Goal: Task Accomplishment & Management: Use online tool/utility

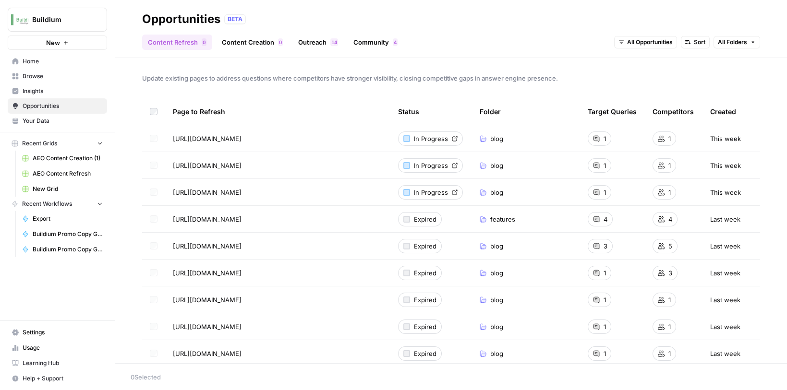
click at [49, 63] on span "Home" at bounding box center [63, 61] width 80 height 9
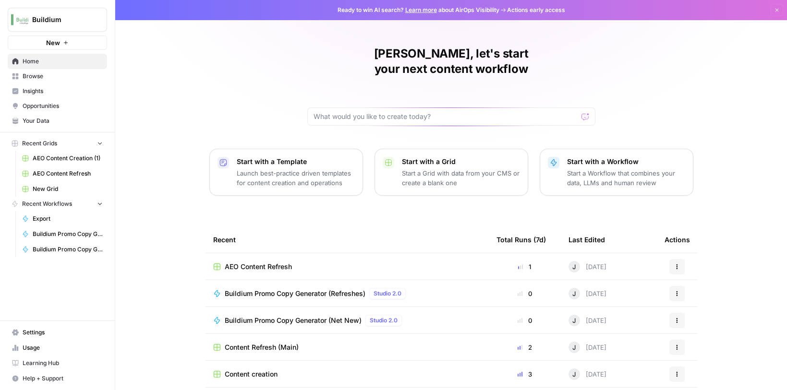
click at [28, 76] on span "Browse" at bounding box center [63, 76] width 80 height 9
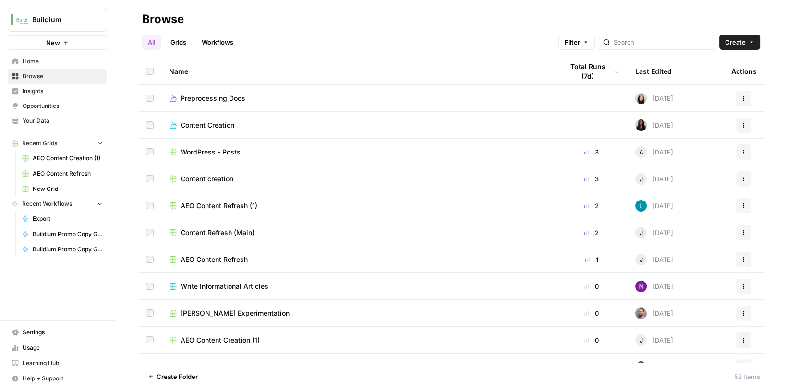
click at [225, 233] on span "Content Refresh (Main)" at bounding box center [218, 233] width 74 height 10
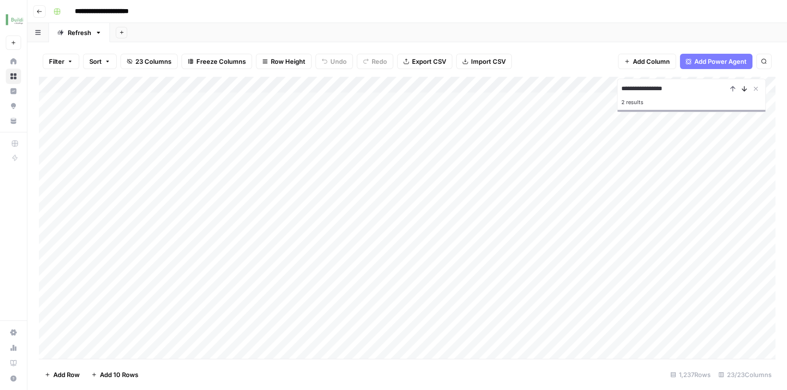
click at [744, 88] on icon "Next Result" at bounding box center [745, 89] width 8 height 8
click at [642, 87] on input "**********" at bounding box center [674, 89] width 106 height 12
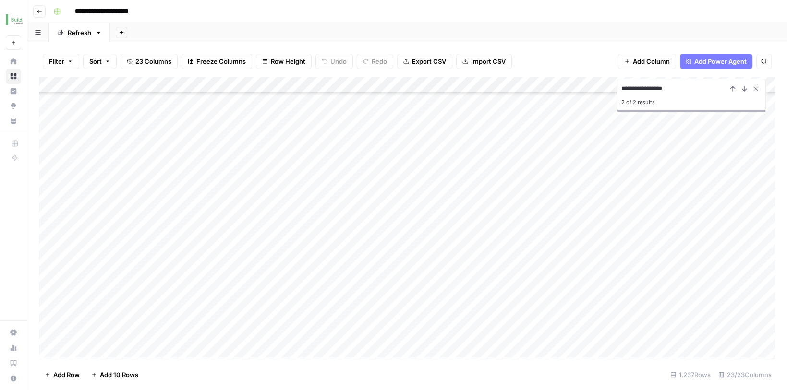
drag, startPoint x: 639, startPoint y: 87, endPoint x: 678, endPoint y: 85, distance: 38.5
click at [678, 85] on input "**********" at bounding box center [674, 89] width 106 height 12
type input "****"
click at [735, 86] on icon "Previous Result" at bounding box center [733, 89] width 8 height 8
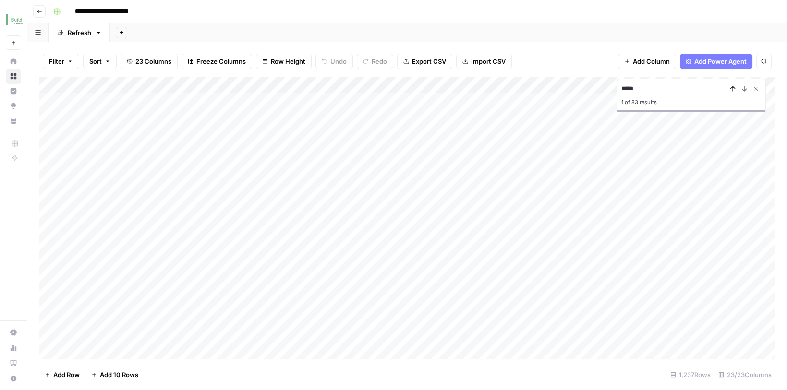
click at [735, 86] on icon "Previous Result" at bounding box center [733, 89] width 8 height 8
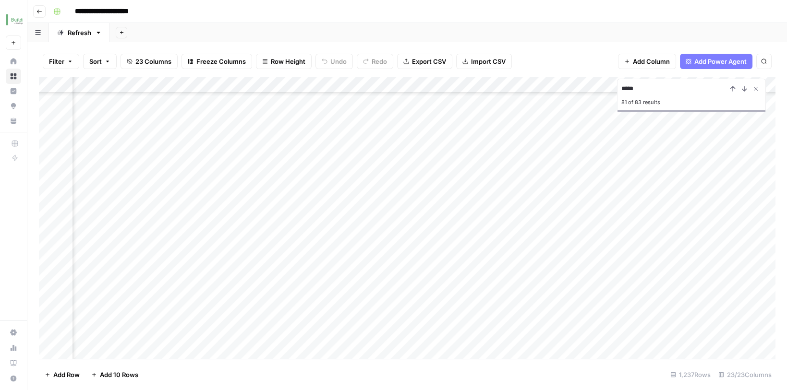
scroll to position [11892, 836]
click at [732, 88] on icon "Previous Result" at bounding box center [733, 89] width 8 height 8
click at [742, 87] on icon "Next Result" at bounding box center [745, 89] width 8 height 8
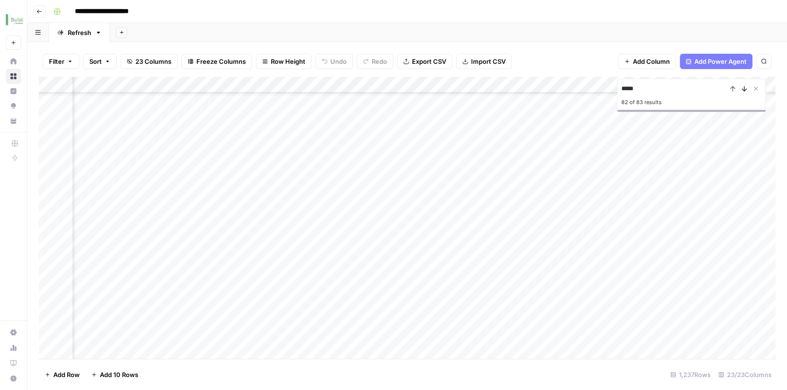
click at [742, 87] on icon "Next Result" at bounding box center [745, 89] width 8 height 8
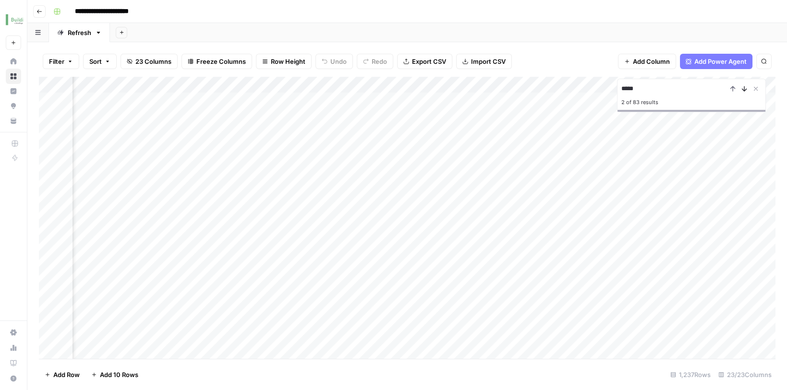
scroll to position [0, 1199]
click at [742, 87] on icon "Next Result" at bounding box center [745, 89] width 8 height 8
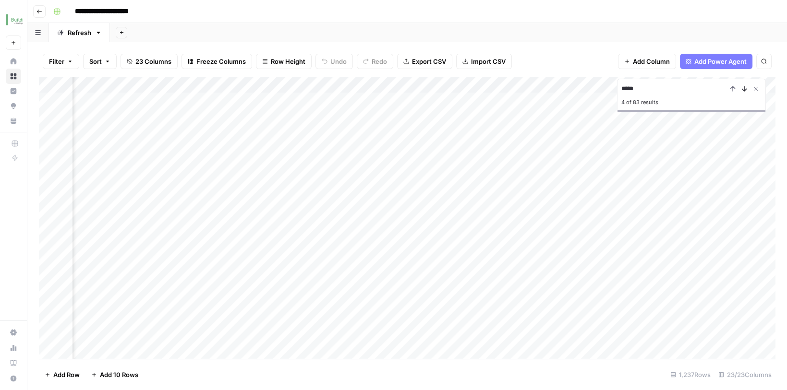
click at [742, 87] on icon "Next Result" at bounding box center [745, 89] width 8 height 8
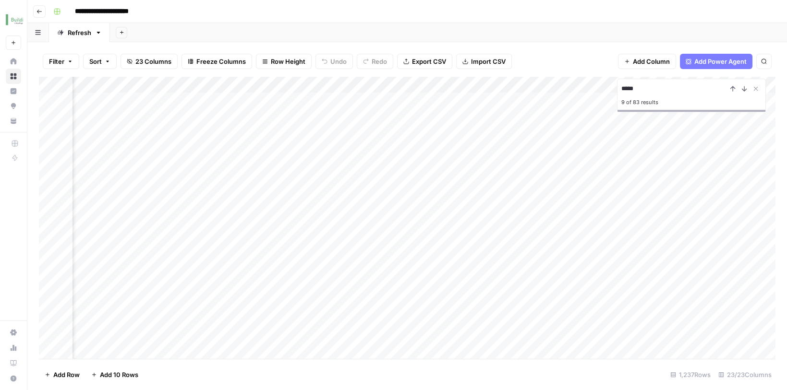
scroll to position [0, 0]
click at [745, 83] on button "Next Result" at bounding box center [745, 89] width 12 height 12
click at [412, 82] on div "Add Column" at bounding box center [407, 219] width 737 height 285
click at [392, 81] on div at bounding box center [366, 83] width 139 height 19
click at [744, 88] on icon "Next Result" at bounding box center [744, 88] width 4 height 5
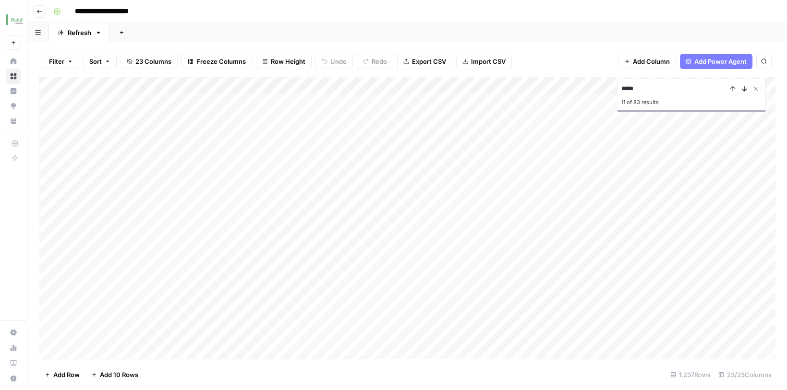
click at [744, 88] on icon "Next Result" at bounding box center [744, 88] width 4 height 5
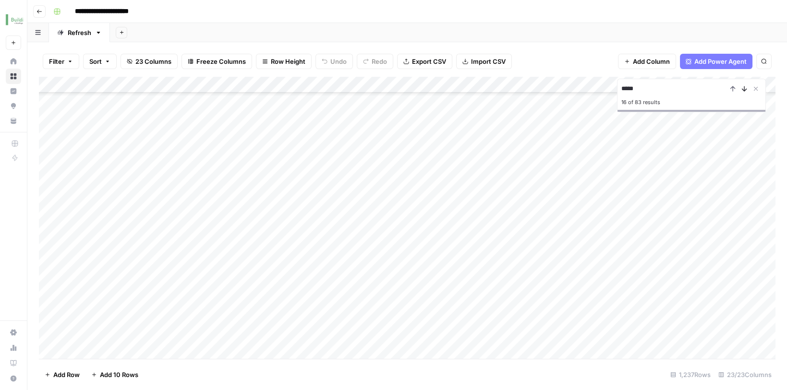
click at [744, 88] on icon "Next Result" at bounding box center [744, 88] width 4 height 5
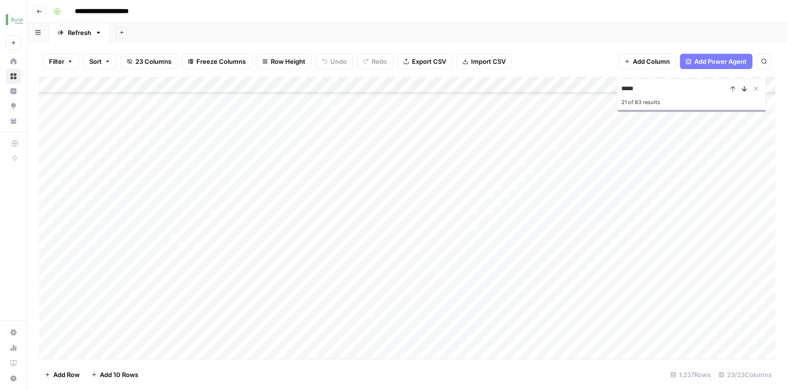
click at [744, 88] on icon "Next Result" at bounding box center [744, 88] width 4 height 5
click at [345, 195] on div "Add Column" at bounding box center [407, 219] width 737 height 285
click at [502, 195] on div "Add Column" at bounding box center [407, 219] width 737 height 285
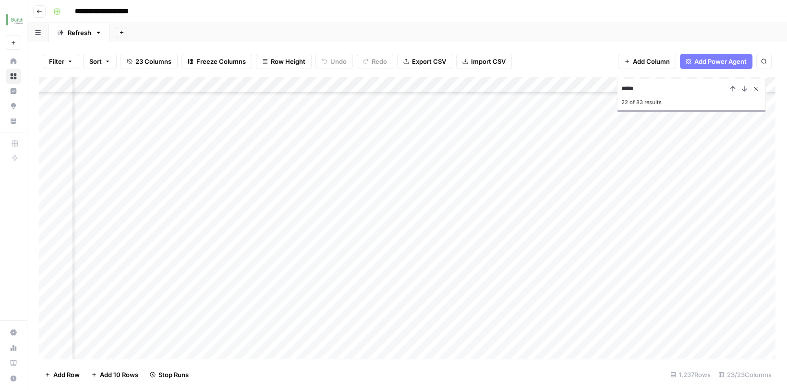
click at [756, 85] on icon "Close Search" at bounding box center [756, 89] width 8 height 8
